Goal: Check status: Check status

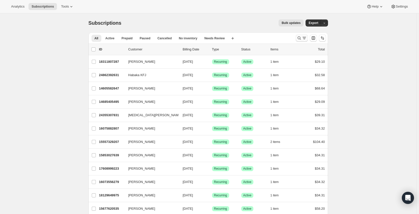
click at [300, 35] on button "Search and filter results" at bounding box center [302, 38] width 12 height 7
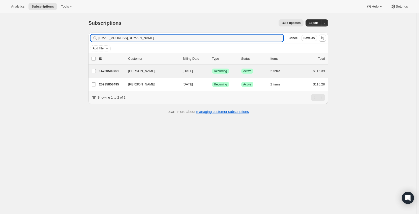
type input "[EMAIL_ADDRESS][DOMAIN_NAME]"
click at [106, 67] on div "[PERSON_NAME] 14760509751 [PERSON_NAME] [DATE] Success Recurring Success Active…" at bounding box center [209, 71] width 240 height 13
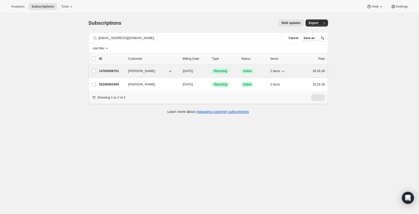
click at [104, 71] on p "14760509751" at bounding box center [111, 71] width 25 height 5
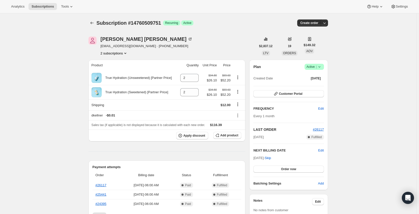
click at [117, 53] on button "2 subscriptions" at bounding box center [115, 53] width 28 height 5
click at [119, 70] on span "25285853495" at bounding box center [115, 71] width 35 height 5
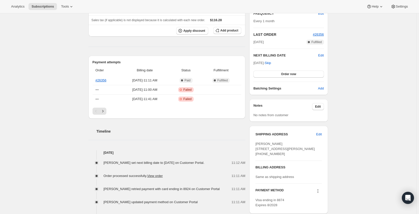
scroll to position [151, 0]
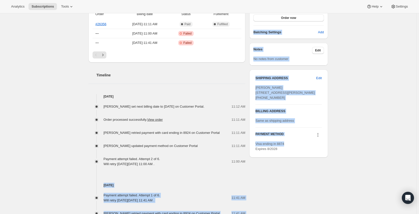
drag, startPoint x: 262, startPoint y: 154, endPoint x: 248, endPoint y: 154, distance: 14.4
click at [248, 154] on div "[PERSON_NAME] [EMAIL_ADDRESS][DOMAIN_NAME] · [PHONE_NUMBER] 2 subscriptions $2,…" at bounding box center [207, 113] width 244 height 472
click at [397, 155] on div "Subscription #25285853495. This page is ready Subscription #25285853495 Success…" at bounding box center [208, 113] width 417 height 502
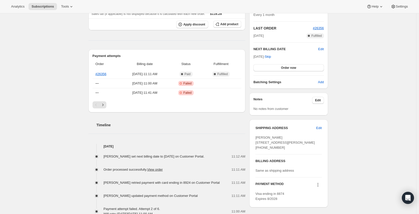
scroll to position [76, 0]
